Goal: Information Seeking & Learning: Learn about a topic

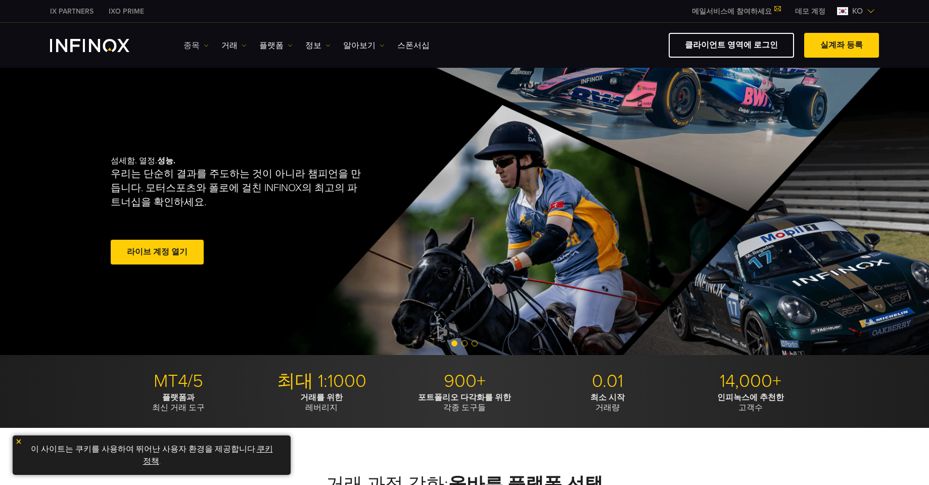
click at [195, 42] on link "종목" at bounding box center [195, 45] width 25 height 12
click at [206, 102] on link "상품 정보" at bounding box center [210, 99] width 55 height 22
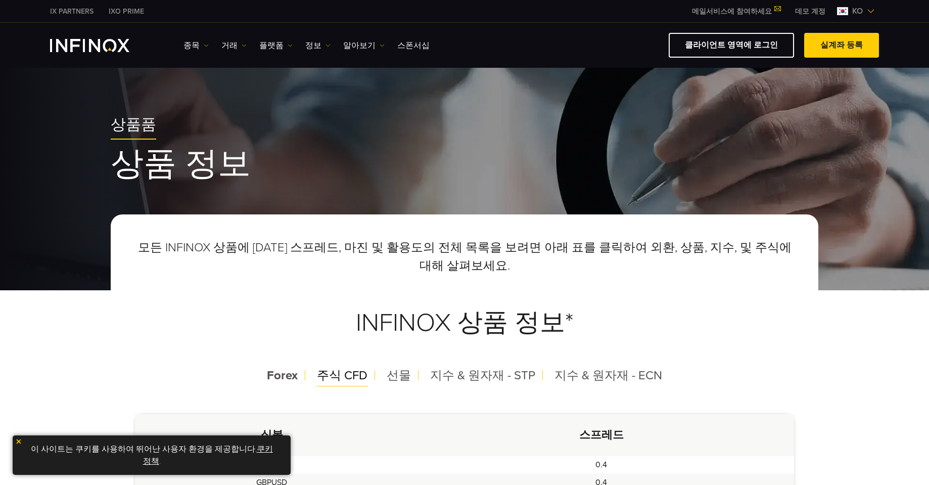
click at [348, 376] on span "주식 CFD" at bounding box center [342, 375] width 51 height 15
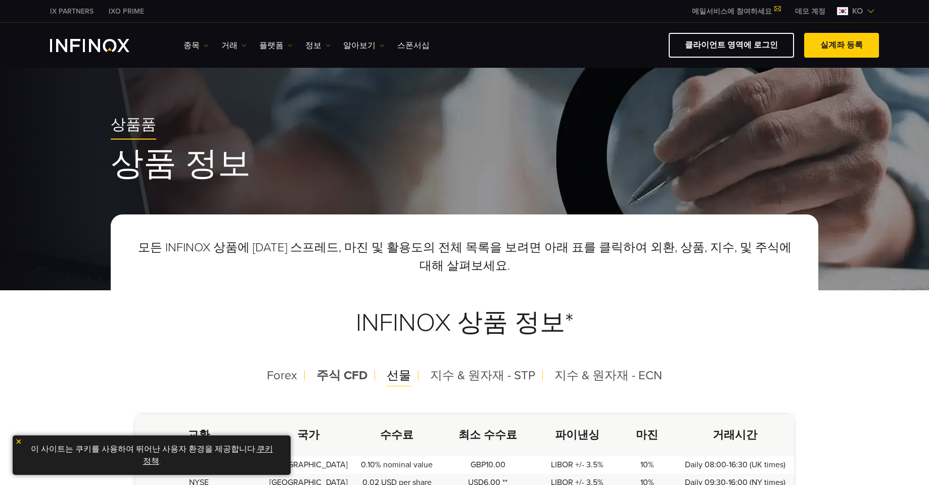
click at [417, 378] on div "선물" at bounding box center [399, 375] width 40 height 26
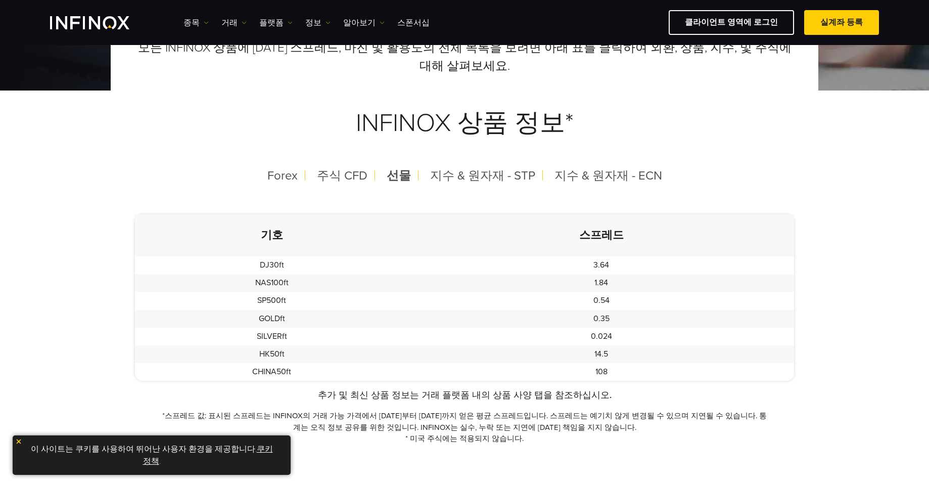
scroll to position [152, 0]
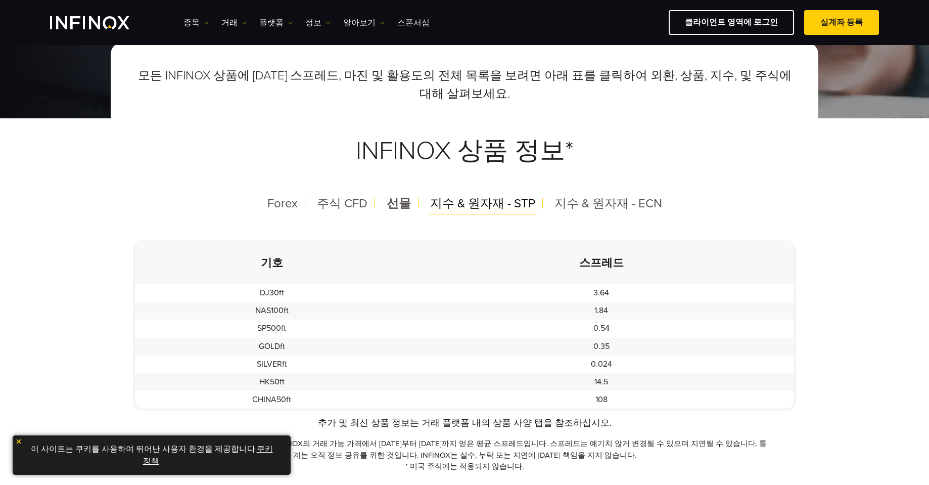
click at [494, 207] on span "지수 & 원자재 - STP" at bounding box center [482, 203] width 105 height 15
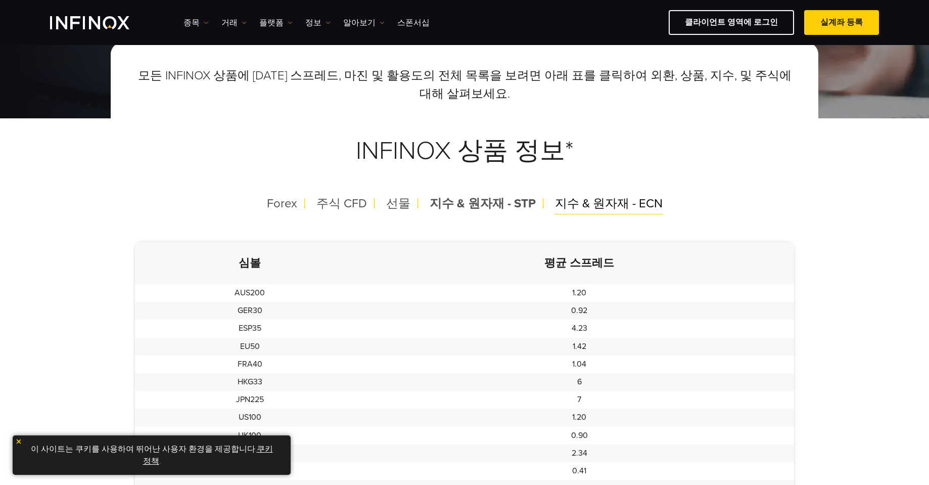
click at [602, 205] on span "지수 & 원자재 - ECN" at bounding box center [609, 203] width 108 height 15
click at [297, 203] on span "Forex" at bounding box center [282, 203] width 30 height 15
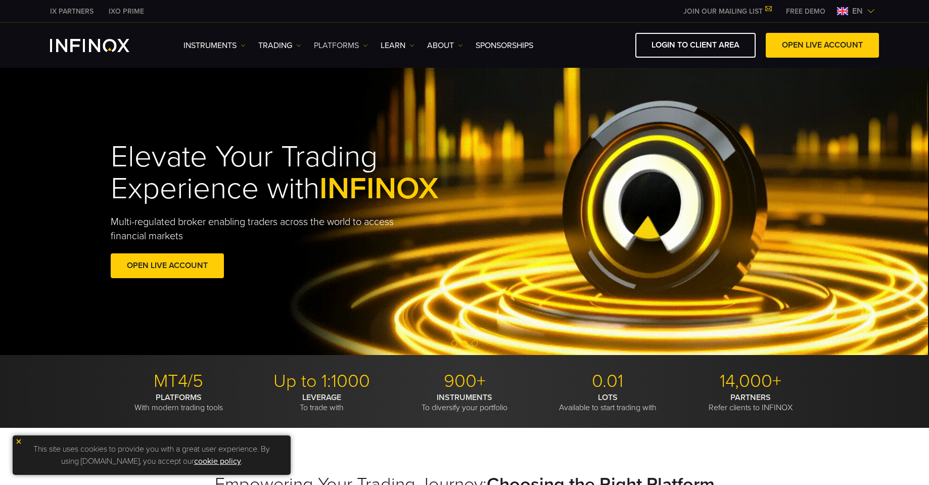
click at [348, 42] on link "PLATFORMS" at bounding box center [341, 45] width 54 height 12
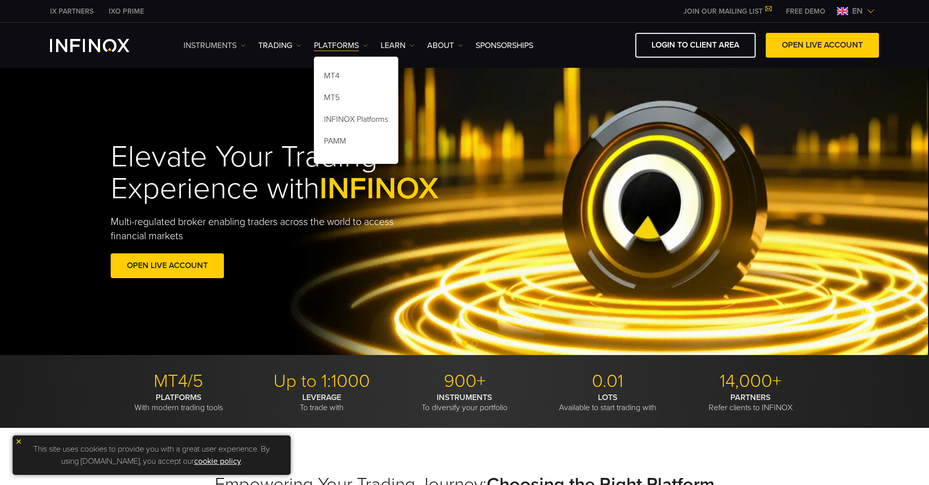
click at [224, 44] on link "Instruments" at bounding box center [214, 45] width 62 height 12
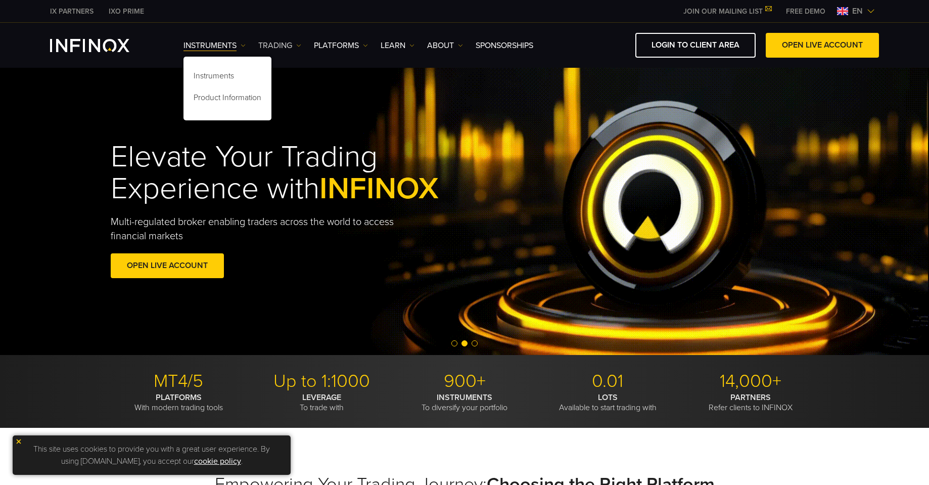
click at [280, 44] on link "TRADING" at bounding box center [279, 45] width 43 height 12
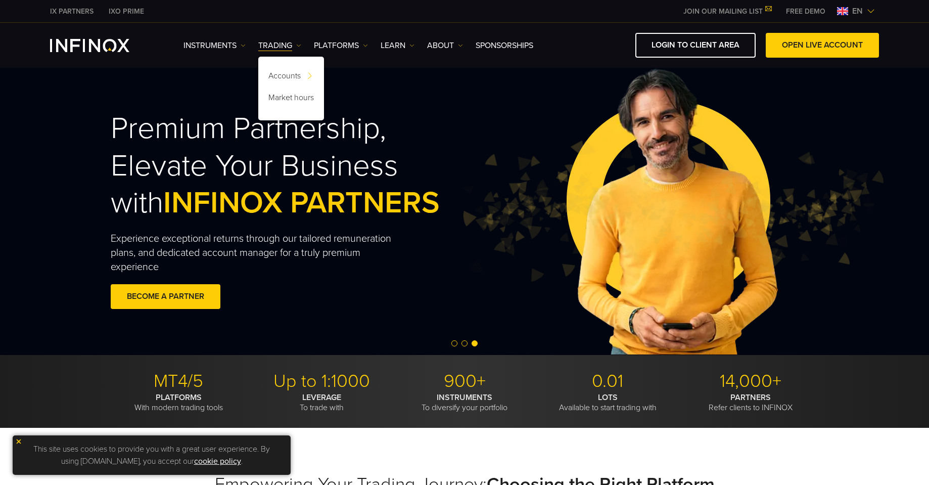
click at [423, 54] on div "Instruments Instruments Product Information TRADING Accounts" at bounding box center [530, 45] width 695 height 25
click at [436, 46] on link "ABOUT" at bounding box center [445, 45] width 36 height 12
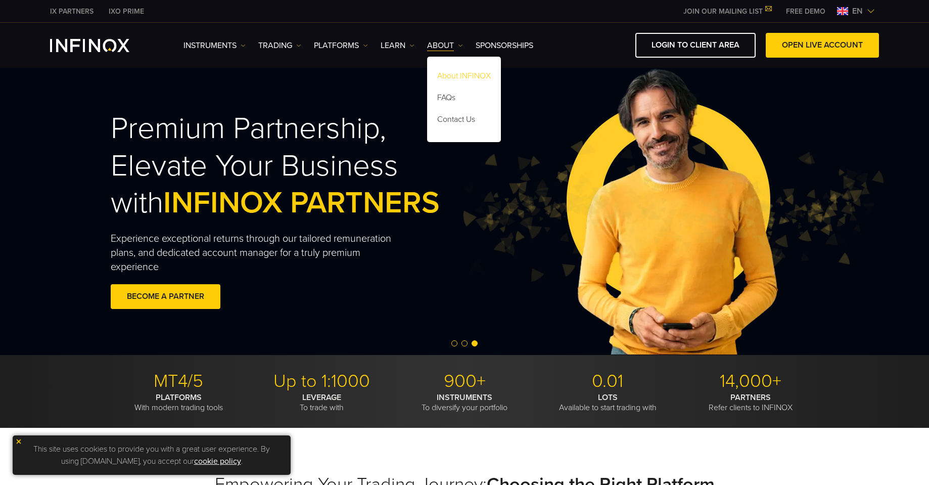
click at [447, 79] on link "About INFINOX" at bounding box center [464, 78] width 74 height 22
